Goal: Find contact information: Find contact information

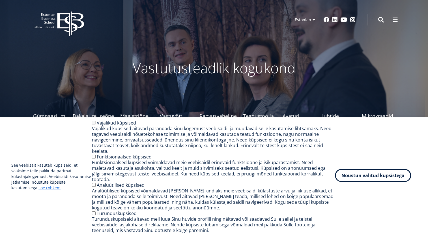
click at [359, 179] on button "Nõustun valitud küpsistega" at bounding box center [373, 175] width 76 height 13
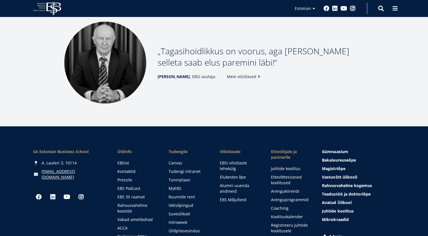
scroll to position [748, 0]
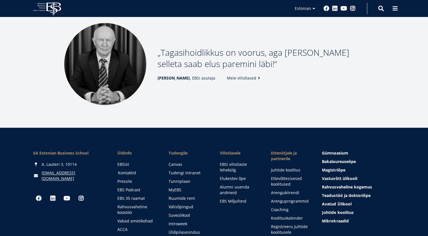
click at [129, 170] on link "Kontaktid" at bounding box center [138, 173] width 40 height 6
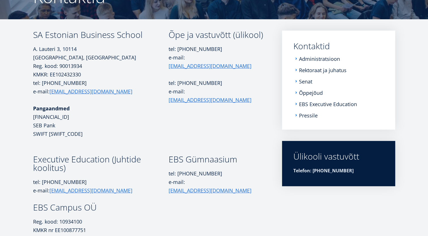
scroll to position [72, 0]
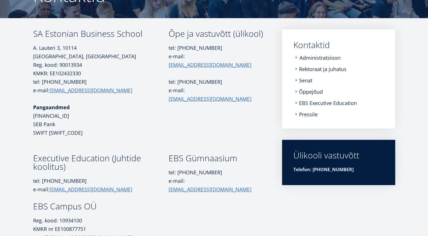
click at [326, 55] on link "Administratsioon" at bounding box center [319, 58] width 41 height 6
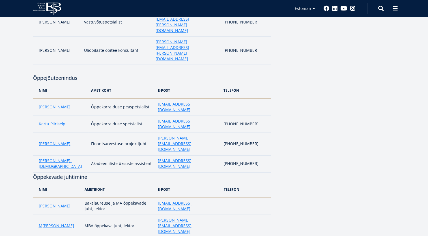
scroll to position [348, 0]
